Goal: Navigation & Orientation: Understand site structure

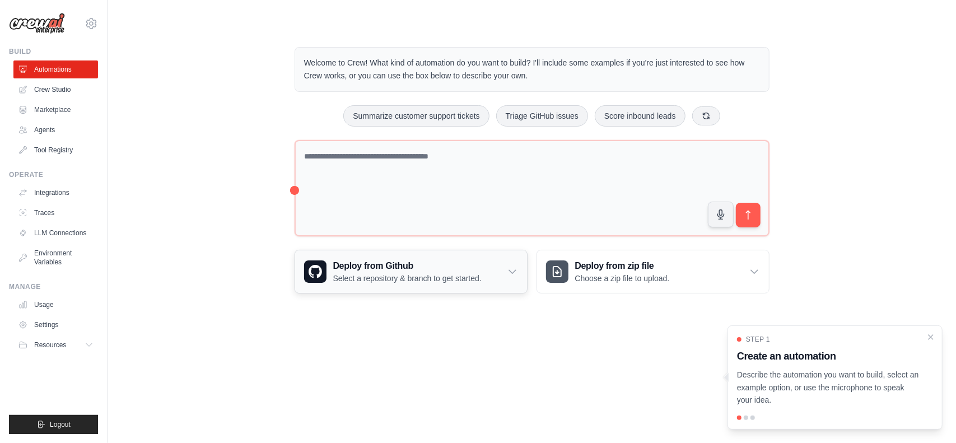
click at [514, 270] on icon at bounding box center [512, 271] width 7 height 3
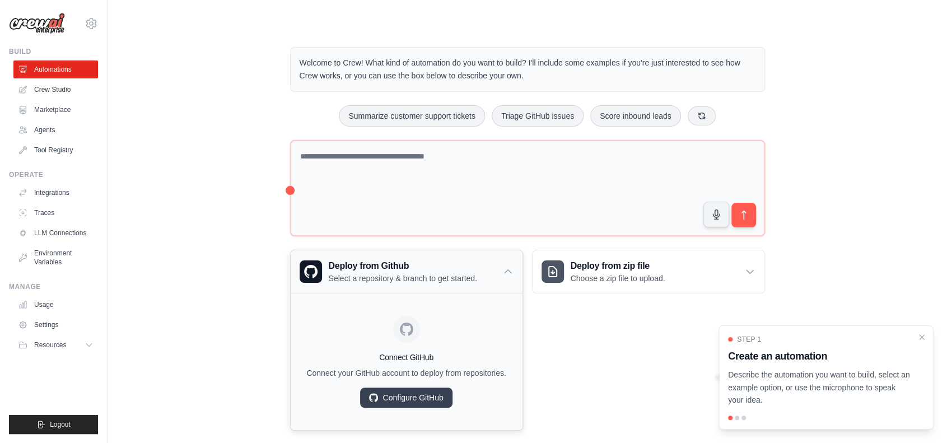
click at [514, 270] on div "Deploy from Github Select a repository & branch to get started." at bounding box center [407, 271] width 232 height 43
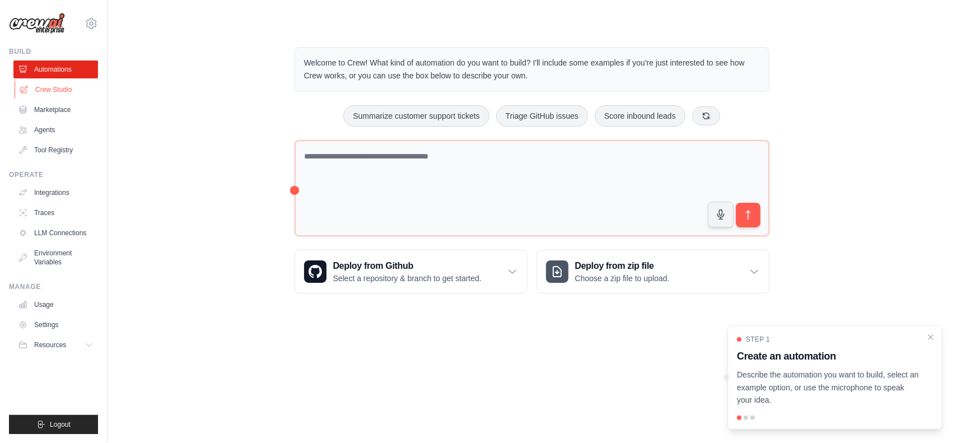
click at [59, 91] on link "Crew Studio" at bounding box center [57, 90] width 85 height 18
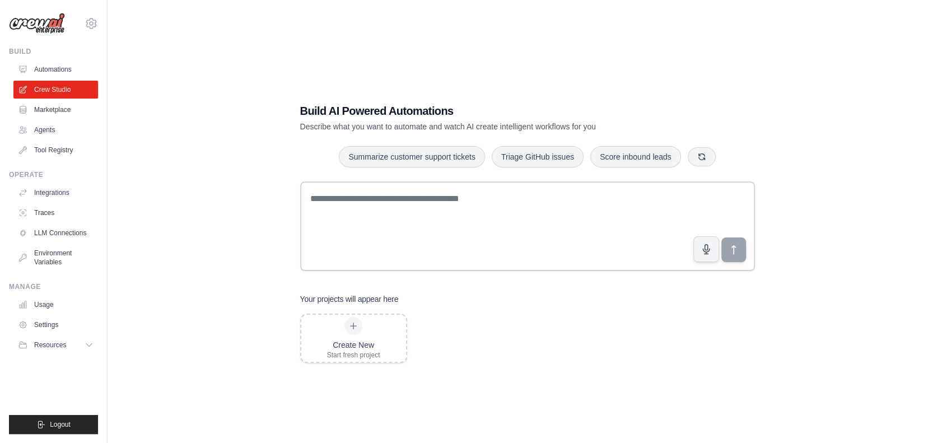
click at [71, 109] on link "Marketplace" at bounding box center [55, 110] width 85 height 18
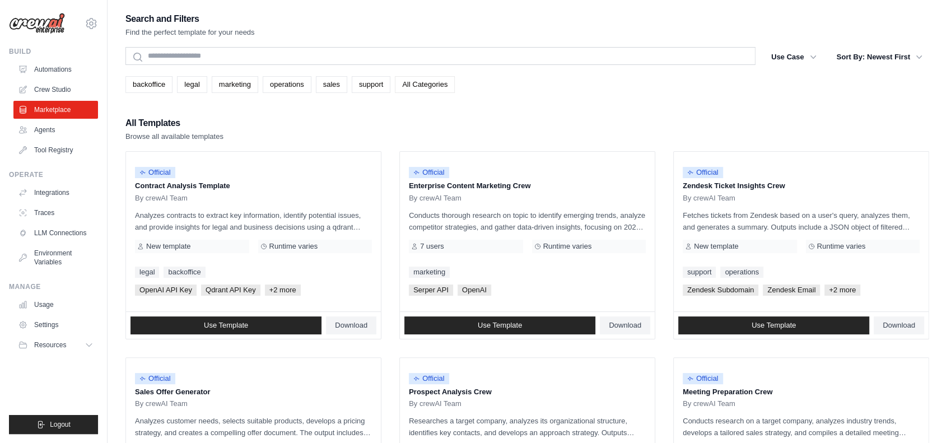
click at [418, 87] on link "All Categories" at bounding box center [425, 84] width 60 height 17
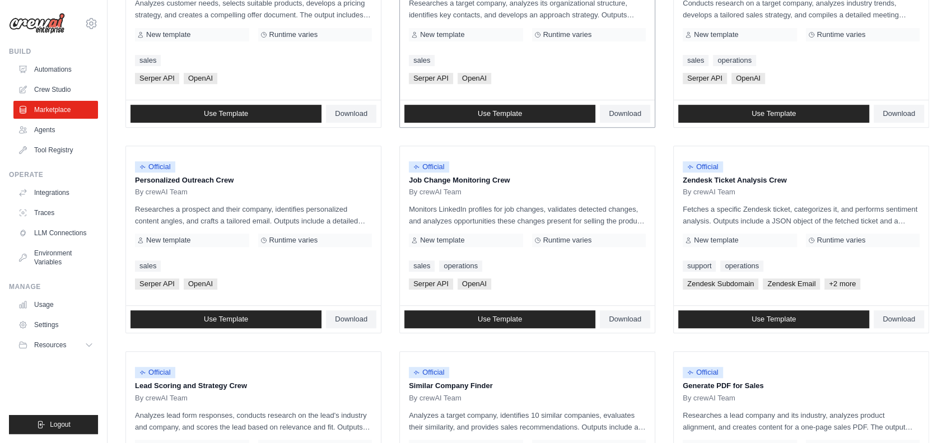
scroll to position [592, 0]
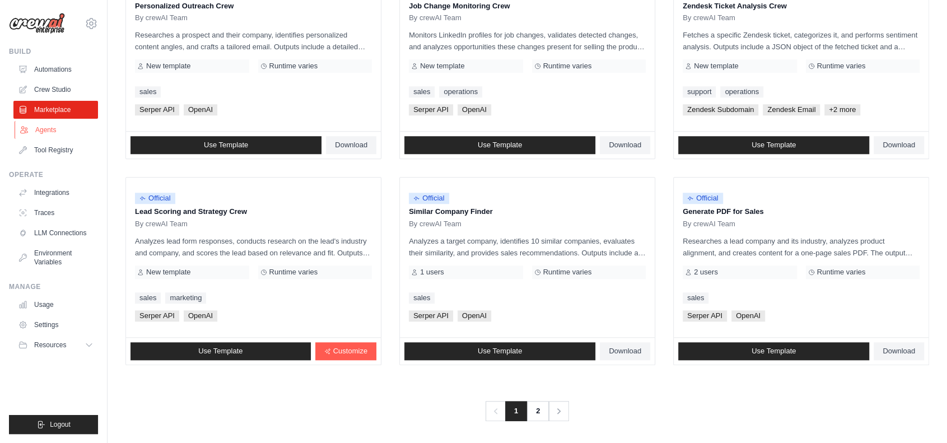
click at [60, 132] on link "Agents" at bounding box center [57, 130] width 85 height 18
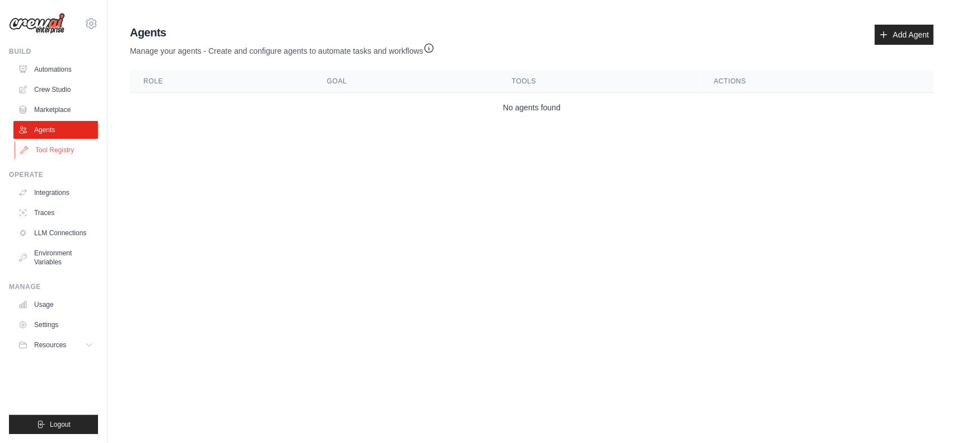
click at [77, 141] on link "Tool Registry" at bounding box center [57, 150] width 85 height 18
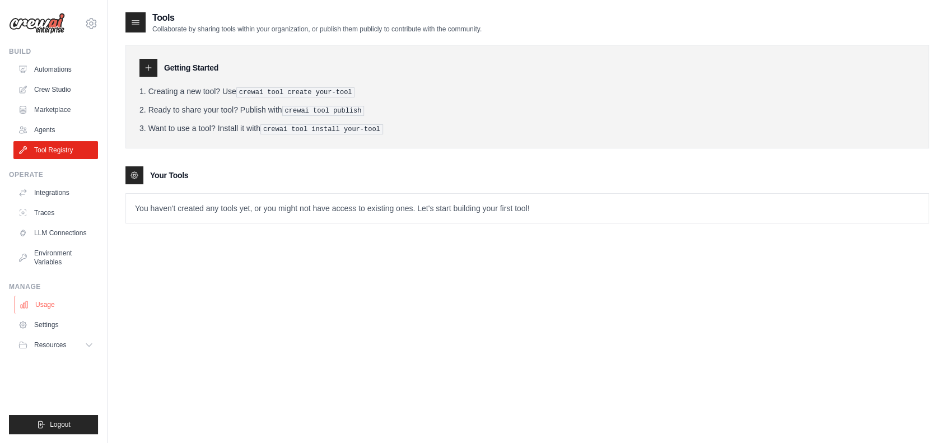
click at [56, 301] on link "Usage" at bounding box center [57, 305] width 85 height 18
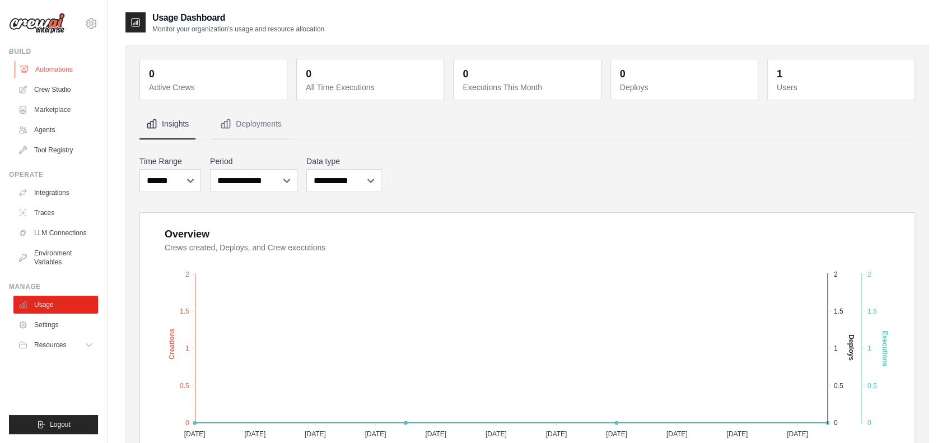
click at [58, 69] on link "Automations" at bounding box center [57, 69] width 85 height 18
